Goal: Book appointment/travel/reservation

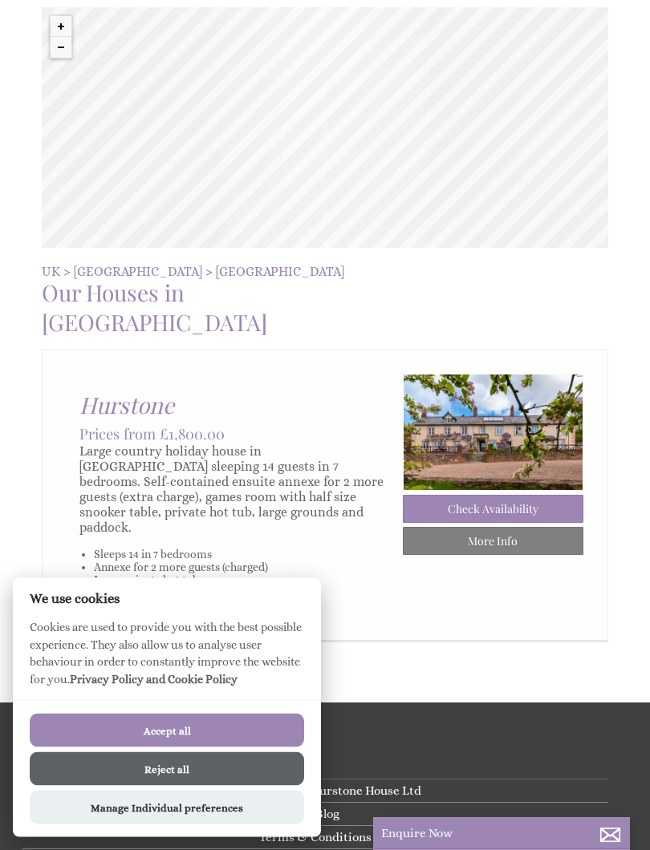
scroll to position [367, 0]
click at [242, 738] on button "Accept all" at bounding box center [167, 731] width 274 height 34
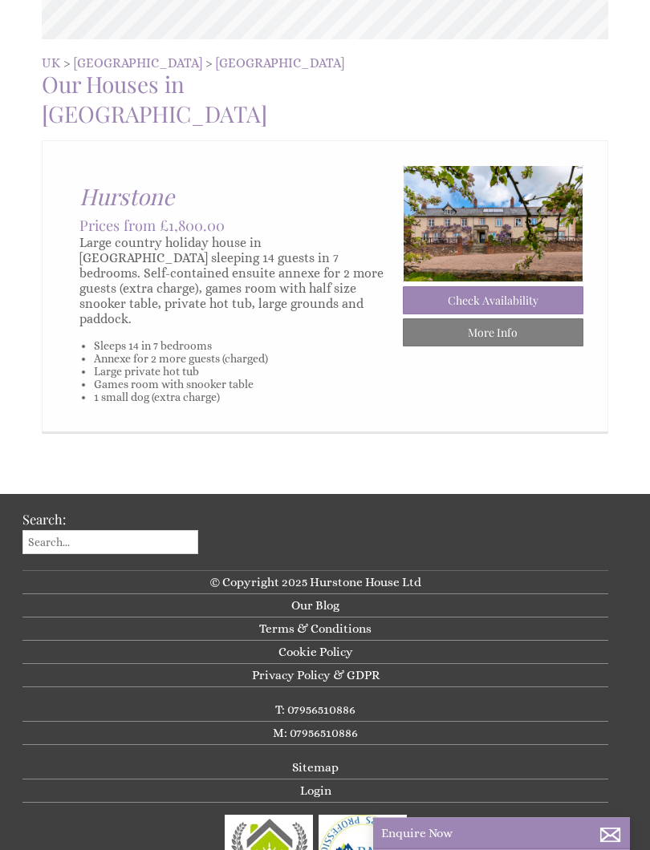
scroll to position [576, 0]
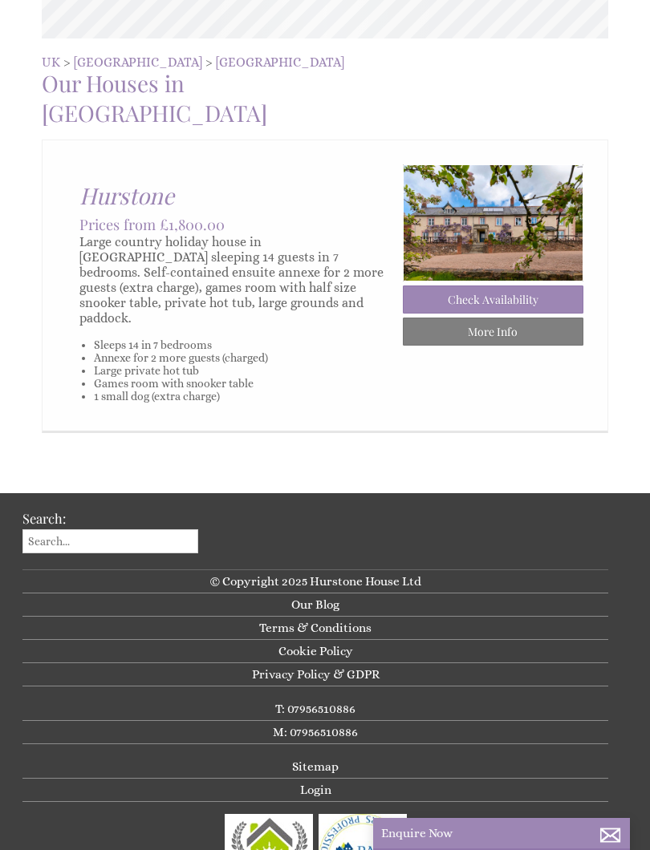
click at [513, 286] on link "Check Availability" at bounding box center [493, 300] width 180 height 28
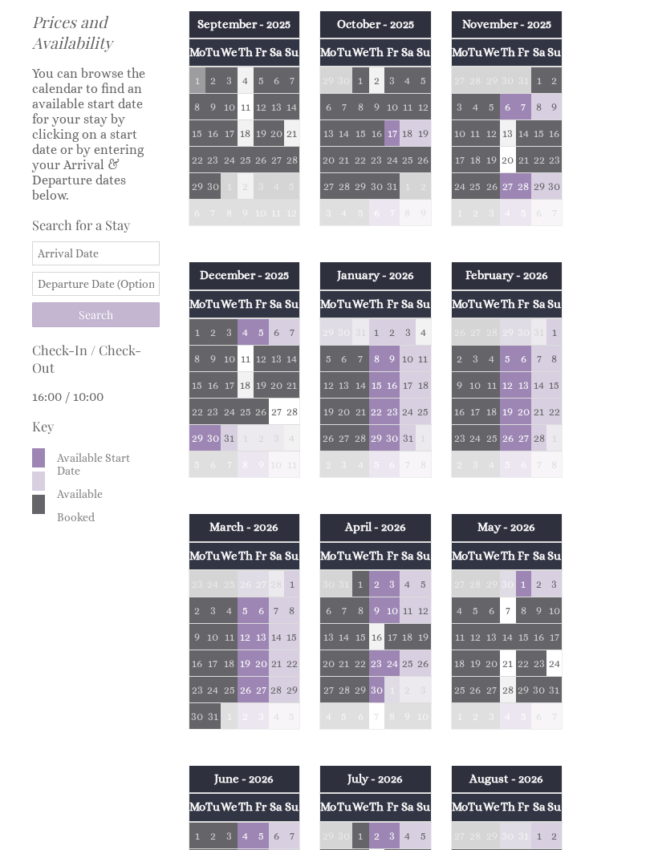
scroll to position [505, 0]
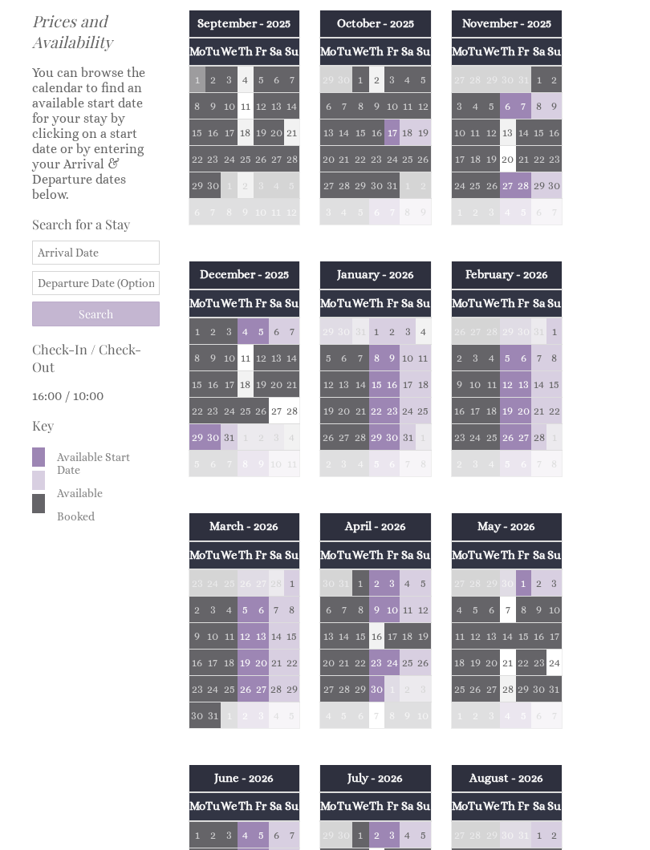
click at [399, 586] on td "3" at bounding box center [391, 582] width 15 height 27
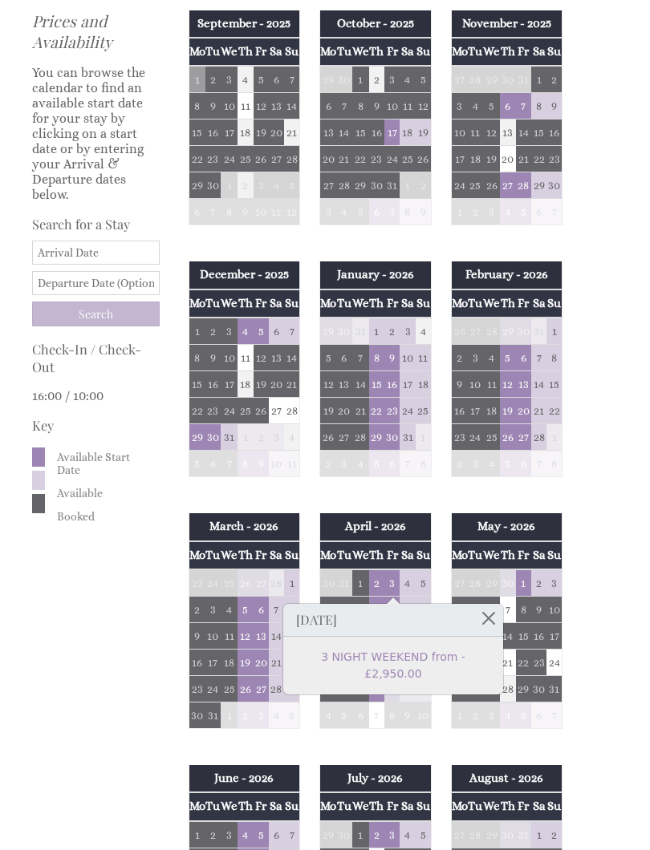
click at [89, 261] on input "Date" at bounding box center [96, 253] width 128 height 24
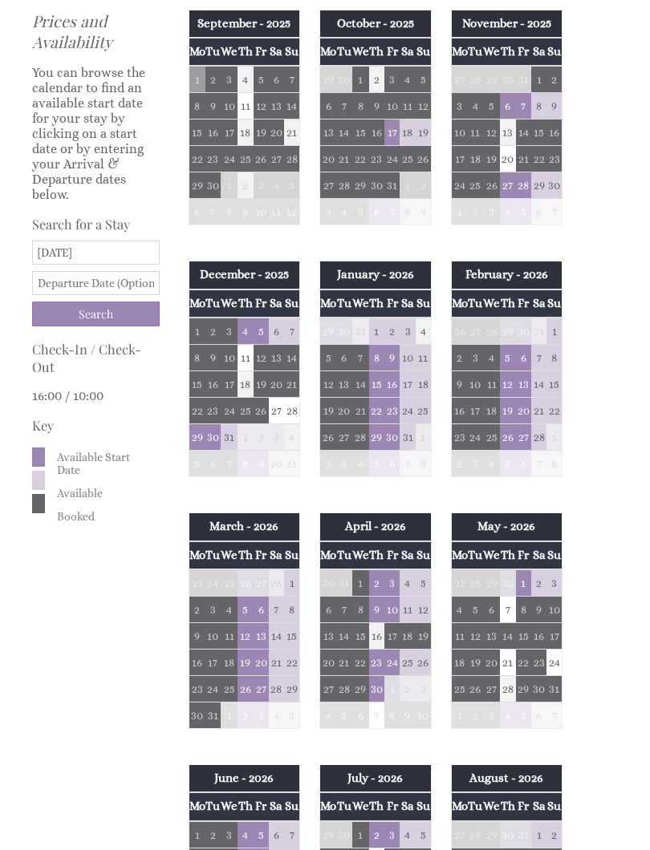
click at [134, 265] on input "[DATE]" at bounding box center [96, 253] width 128 height 24
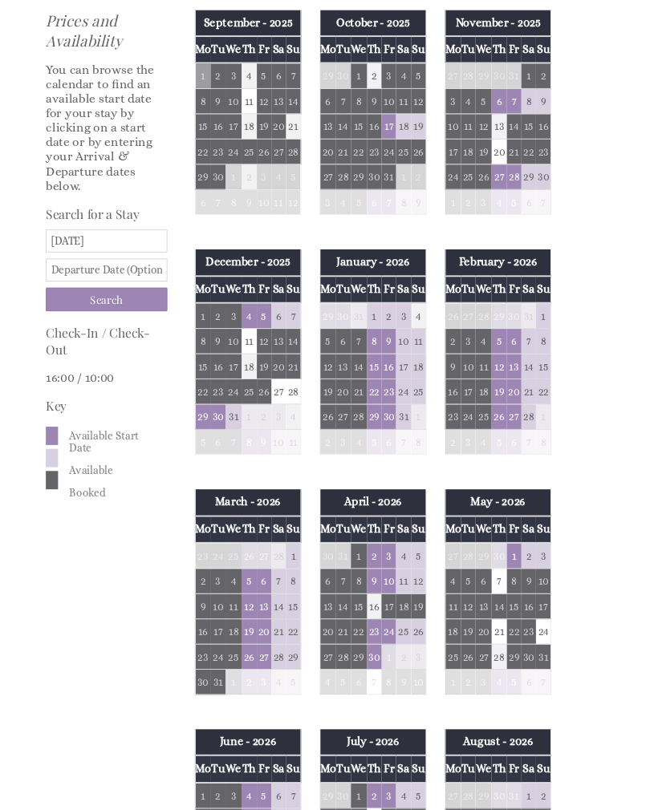
scroll to position [504, 0]
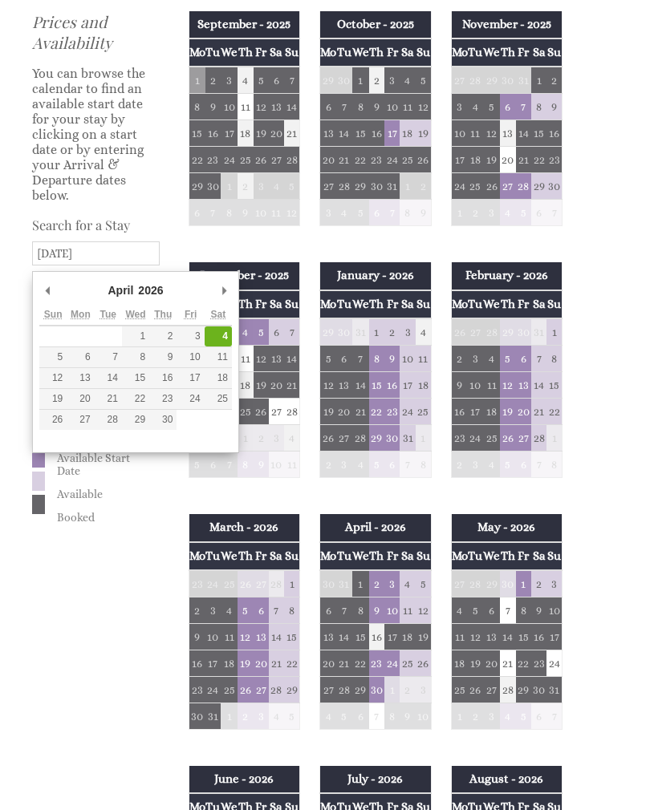
type input "[DATE]"
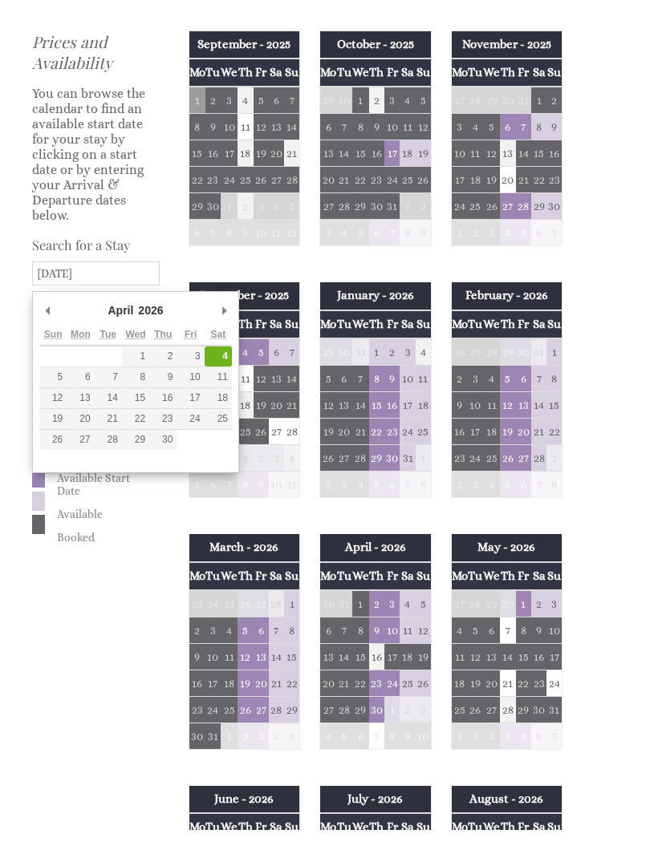
scroll to position [505, 0]
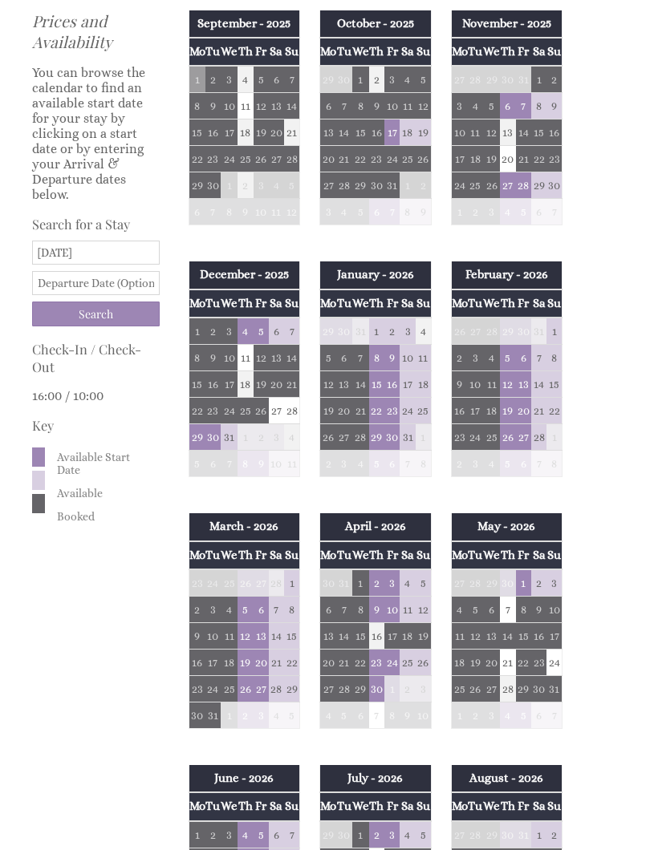
click at [136, 295] on input "text" at bounding box center [96, 283] width 128 height 24
click at [120, 295] on input "[DATE]" at bounding box center [96, 283] width 128 height 24
click at [112, 294] on input "[DATE]" at bounding box center [96, 283] width 128 height 24
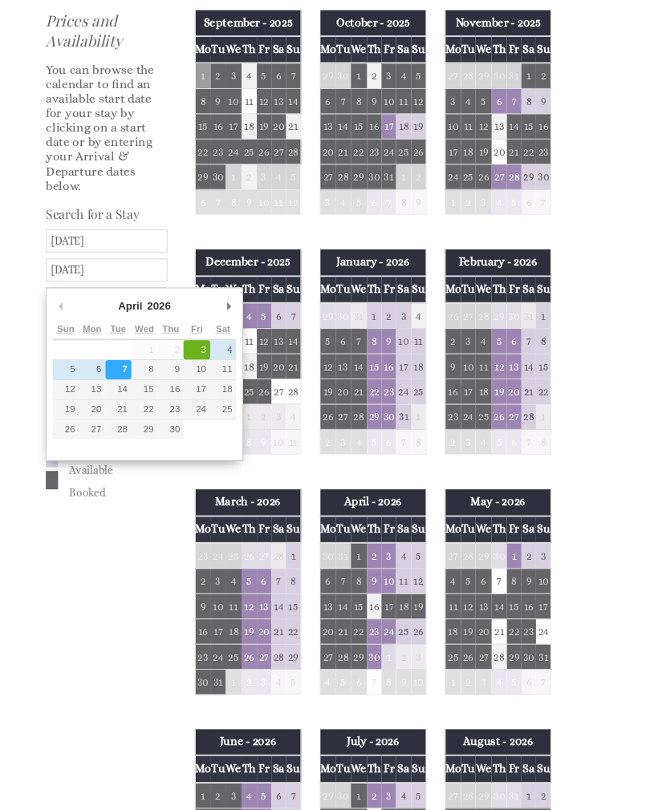
scroll to position [504, 0]
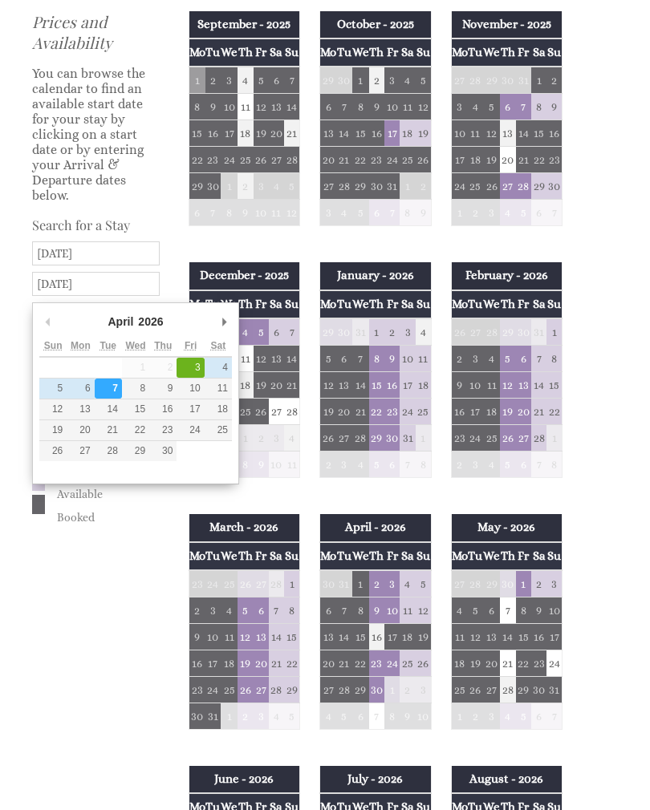
type input "[DATE]"
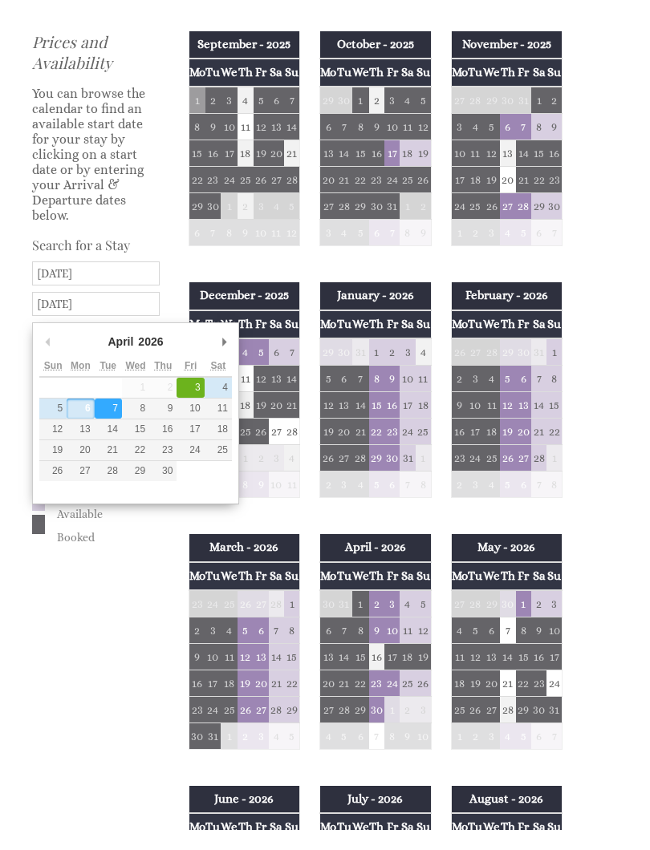
scroll to position [505, 0]
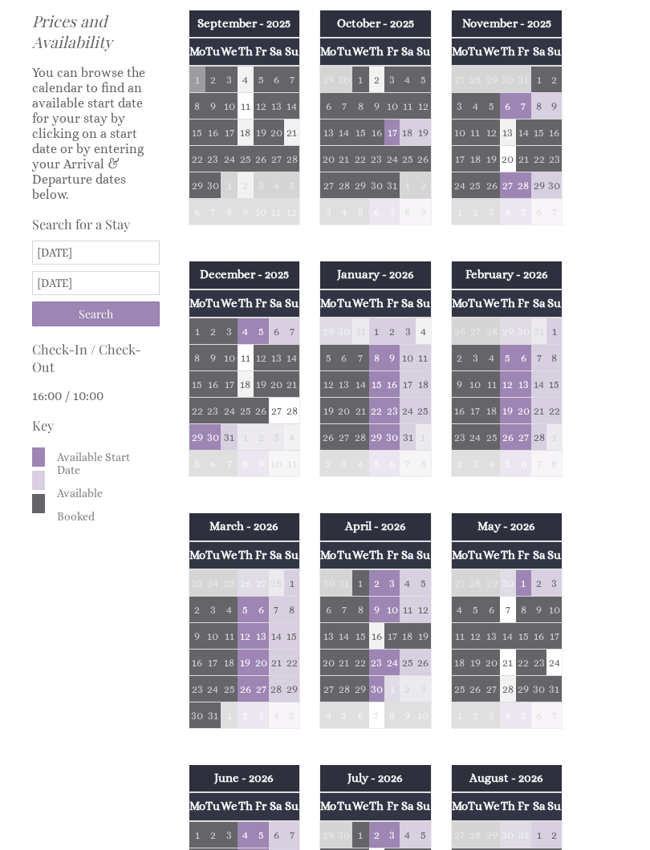
click at [124, 326] on input "Search" at bounding box center [96, 314] width 128 height 25
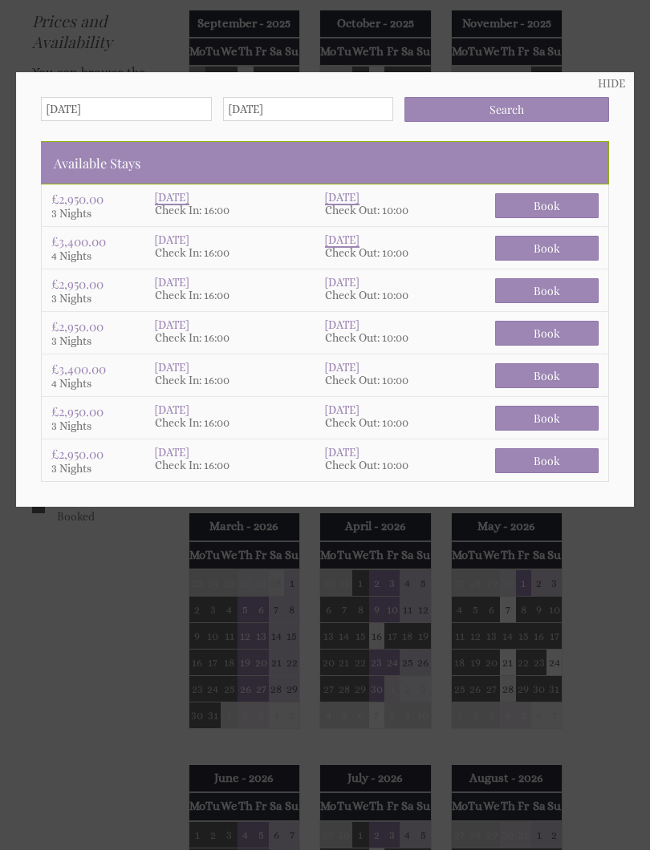
click at [609, 83] on link "HIDE" at bounding box center [611, 83] width 27 height 13
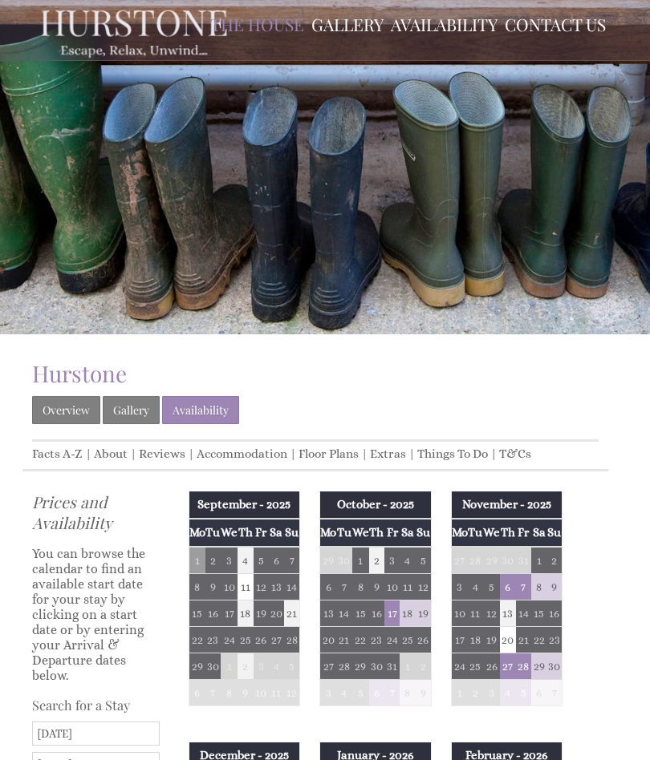
scroll to position [0, 0]
